Goal: Information Seeking & Learning: Compare options

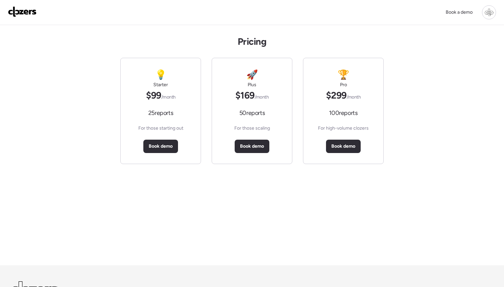
drag, startPoint x: 156, startPoint y: 62, endPoint x: 392, endPoint y: 87, distance: 237.2
click at [400, 86] on div "Pricing 💡 Starter $99 /month 25 reports For those starting out Book demo 🚀 Plus…" at bounding box center [252, 145] width 504 height 240
drag, startPoint x: 330, startPoint y: 113, endPoint x: 356, endPoint y: 113, distance: 25.7
click at [356, 113] on span "100 reports" at bounding box center [343, 113] width 28 height 8
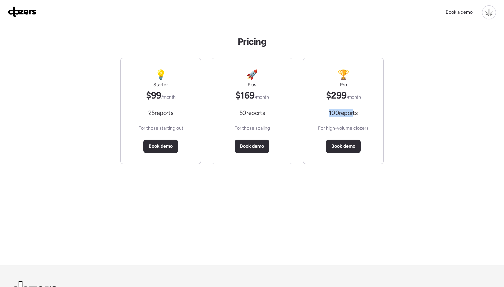
drag, startPoint x: 329, startPoint y: 114, endPoint x: 353, endPoint y: 114, distance: 24.0
click at [353, 114] on span "100 reports" at bounding box center [343, 113] width 28 height 8
drag, startPoint x: 328, startPoint y: 96, endPoint x: 358, endPoint y: 96, distance: 30.4
click at [358, 96] on span "$299 /month" at bounding box center [343, 94] width 35 height 11
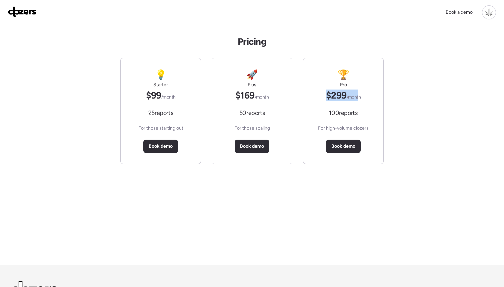
click at [358, 96] on span "/month" at bounding box center [354, 97] width 14 height 6
drag, startPoint x: 241, startPoint y: 113, endPoint x: 255, endPoint y: 113, distance: 14.0
click at [255, 113] on span "50 reports" at bounding box center [253, 113] width 26 height 8
click at [255, 120] on div "🚀 Plus $169 /month 50 reports For those scaling Book demo" at bounding box center [252, 110] width 52 height 105
